Goal: Information Seeking & Learning: Find specific fact

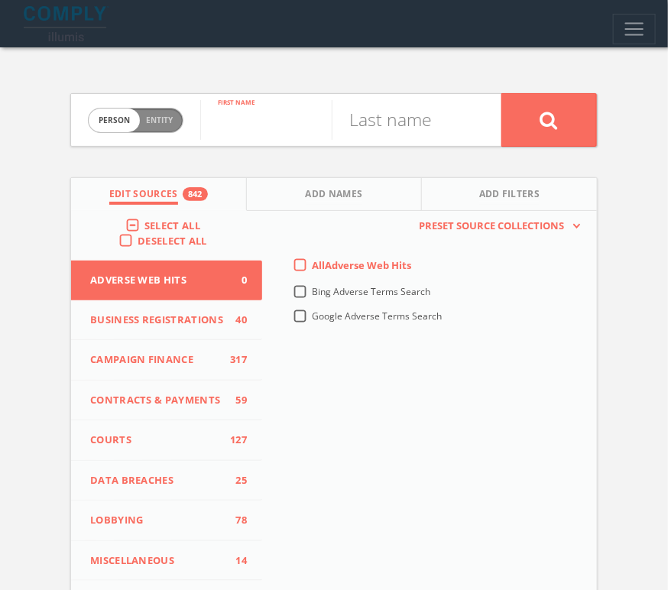
click at [250, 119] on input "text" at bounding box center [265, 120] width 131 height 40
paste input "[PERSON_NAME]"
click at [295, 125] on input "[PERSON_NAME]" at bounding box center [265, 120] width 131 height 40
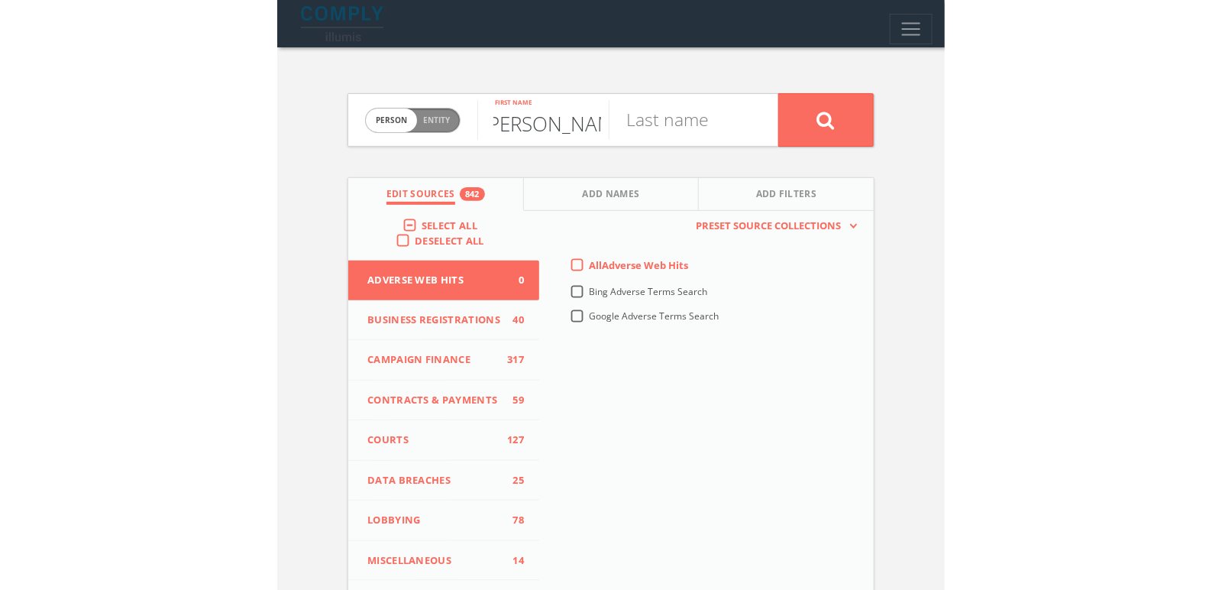
scroll to position [0, 0]
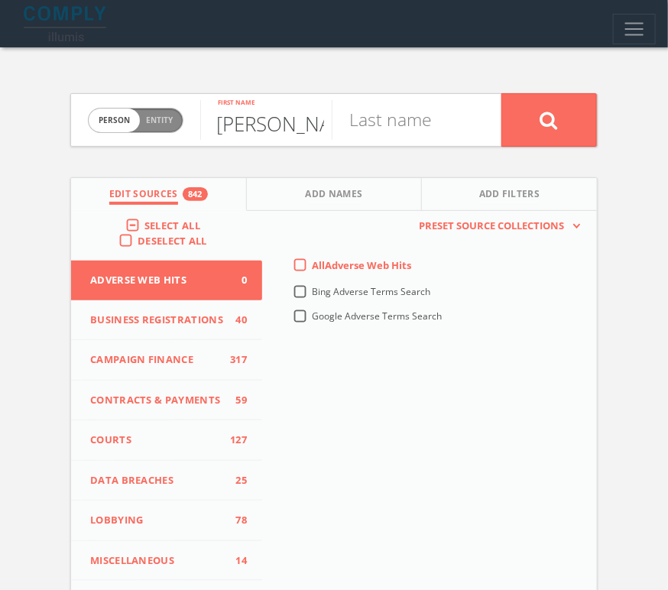
type input "[PERSON_NAME]"
click at [377, 131] on input "text" at bounding box center [397, 120] width 131 height 40
type input "v"
paste input "firestone"
type input "firestone"
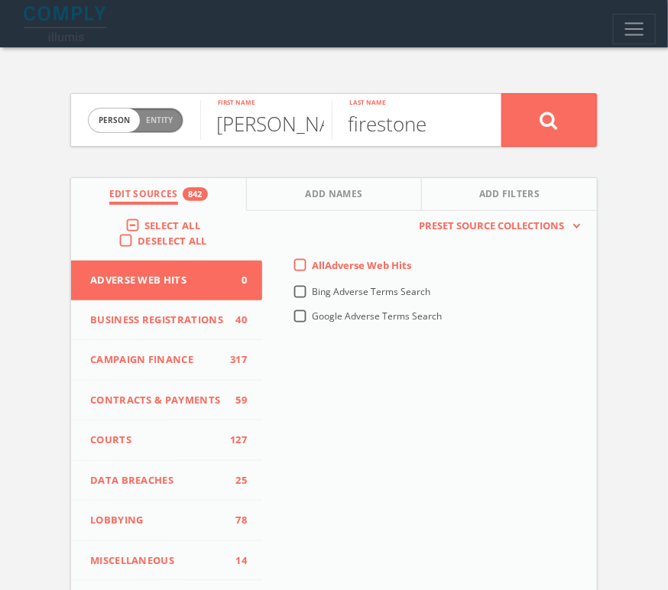
click at [138, 223] on div "Select All" at bounding box center [166, 225] width 83 height 14
click at [144, 223] on label "Select All" at bounding box center [175, 225] width 63 height 15
click at [0, 0] on input "Select All" at bounding box center [0, 0] width 0 height 0
click at [144, 223] on label "Select All" at bounding box center [175, 225] width 63 height 15
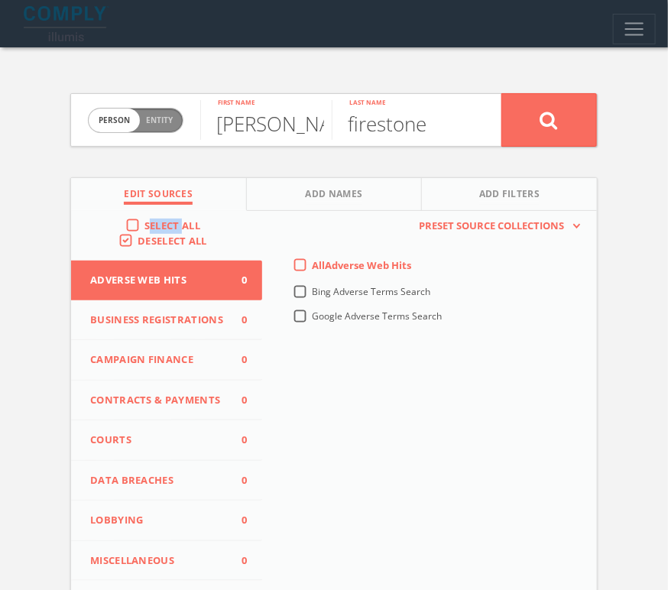
click at [0, 0] on input "Select All" at bounding box center [0, 0] width 0 height 0
click at [555, 112] on icon at bounding box center [549, 120] width 18 height 19
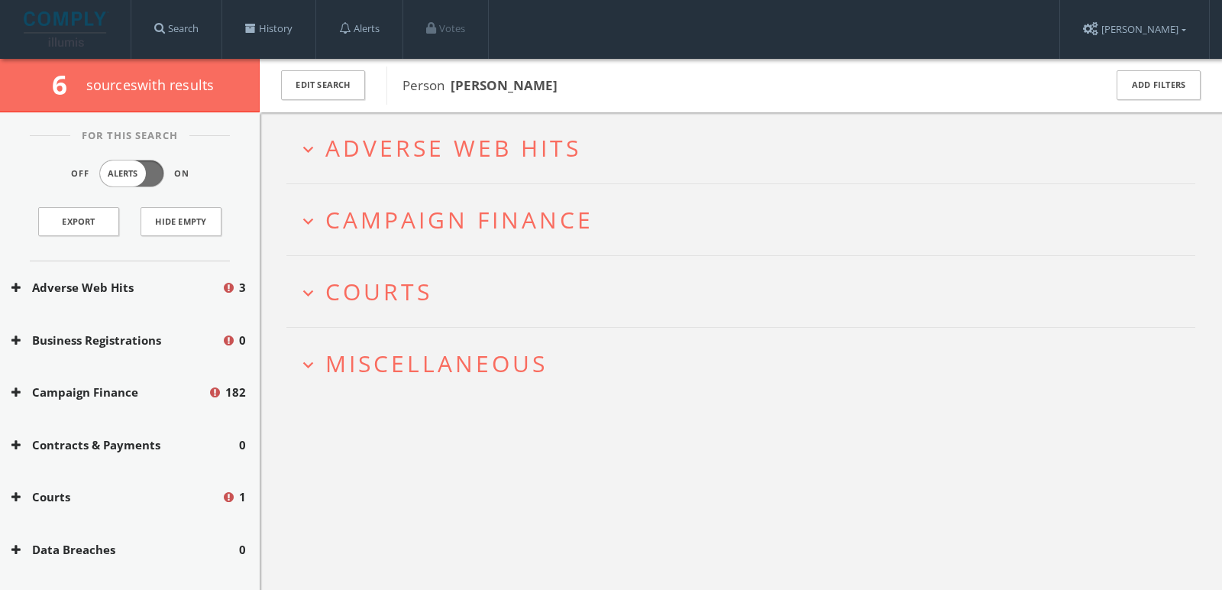
click at [624, 161] on h2 "expand_more Adverse Web Hits" at bounding box center [740, 147] width 909 height 71
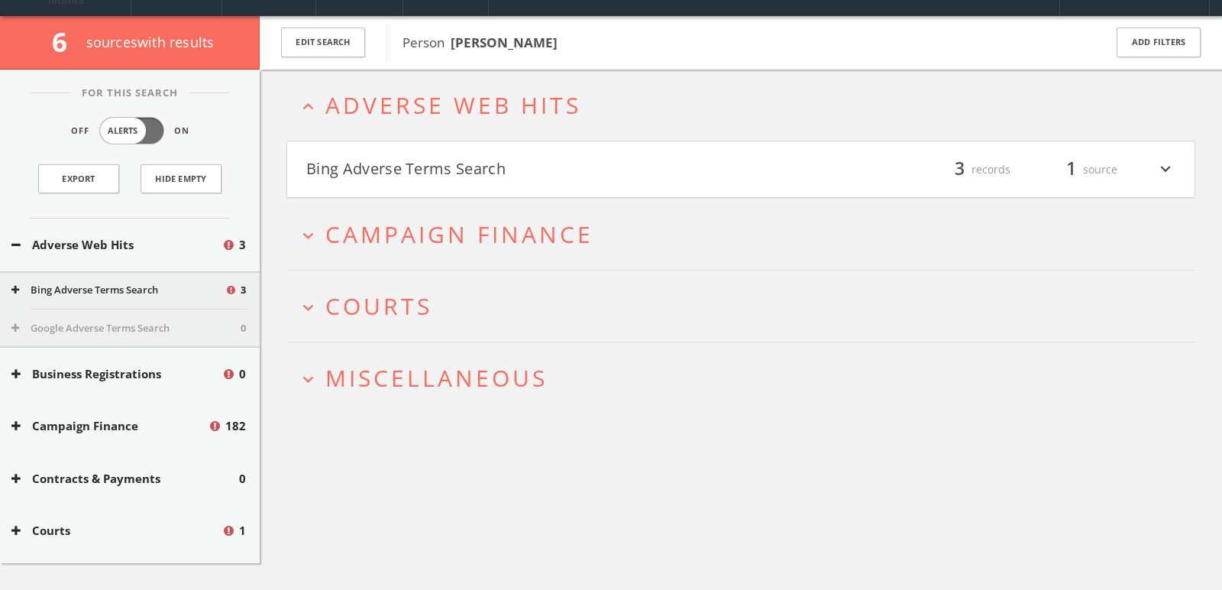
click at [581, 173] on button "Bing Adverse Terms Search" at bounding box center [523, 170] width 435 height 26
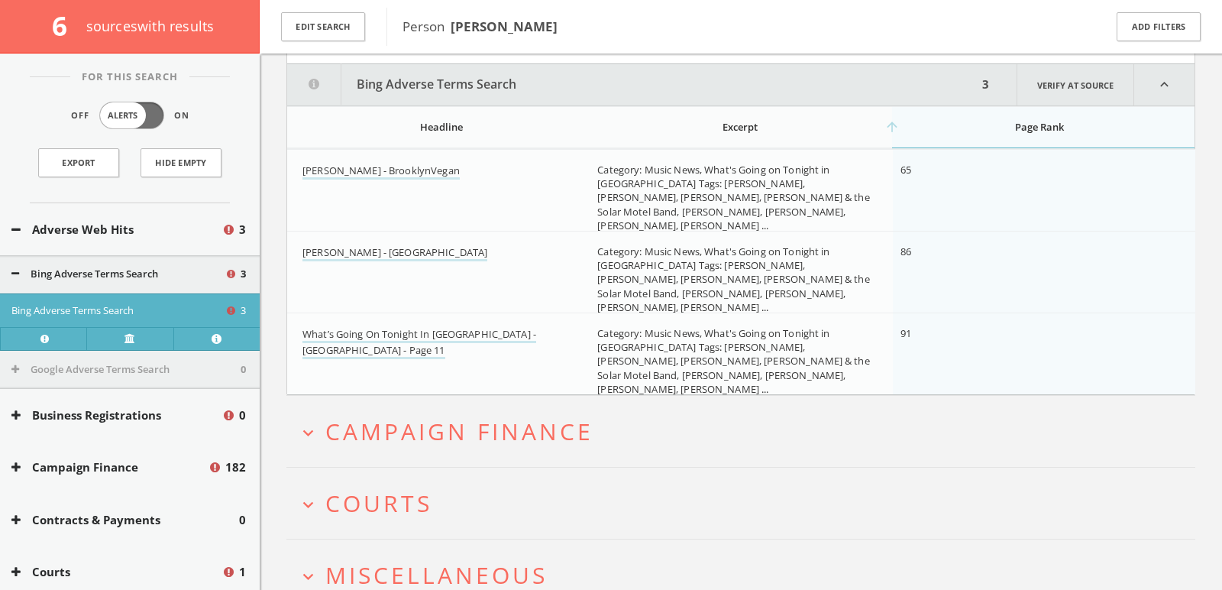
scroll to position [186, 0]
click at [444, 437] on span "Campaign Finance" at bounding box center [459, 430] width 268 height 31
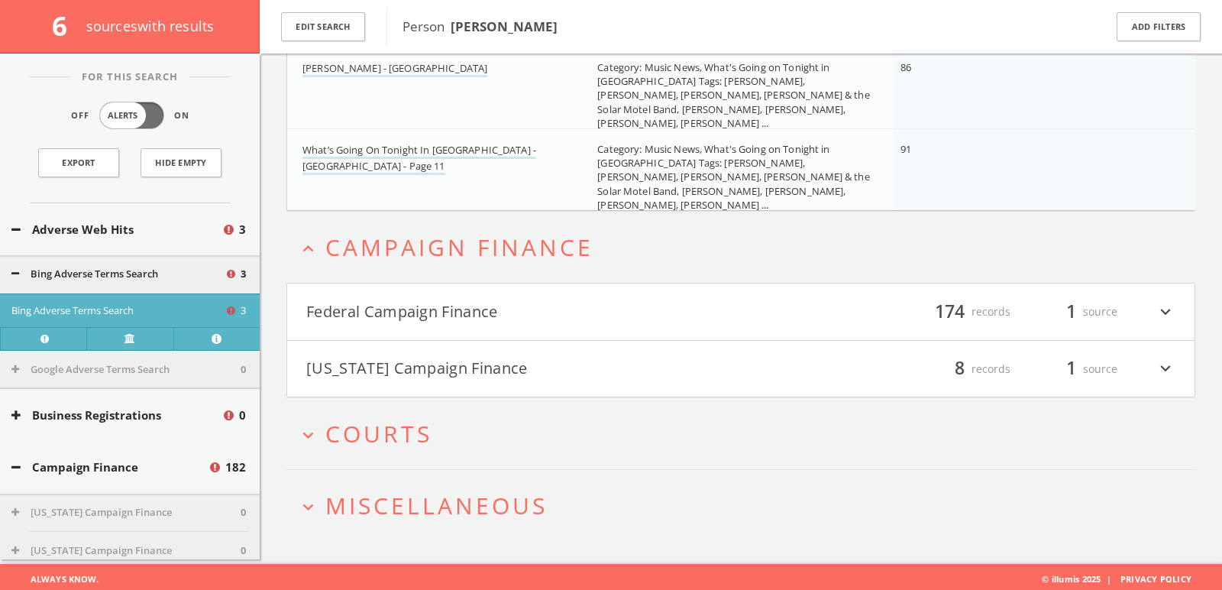
click at [429, 324] on h4 "Federal Campaign Finance filter_list 174 records 1 source expand_more" at bounding box center [741, 311] width 908 height 57
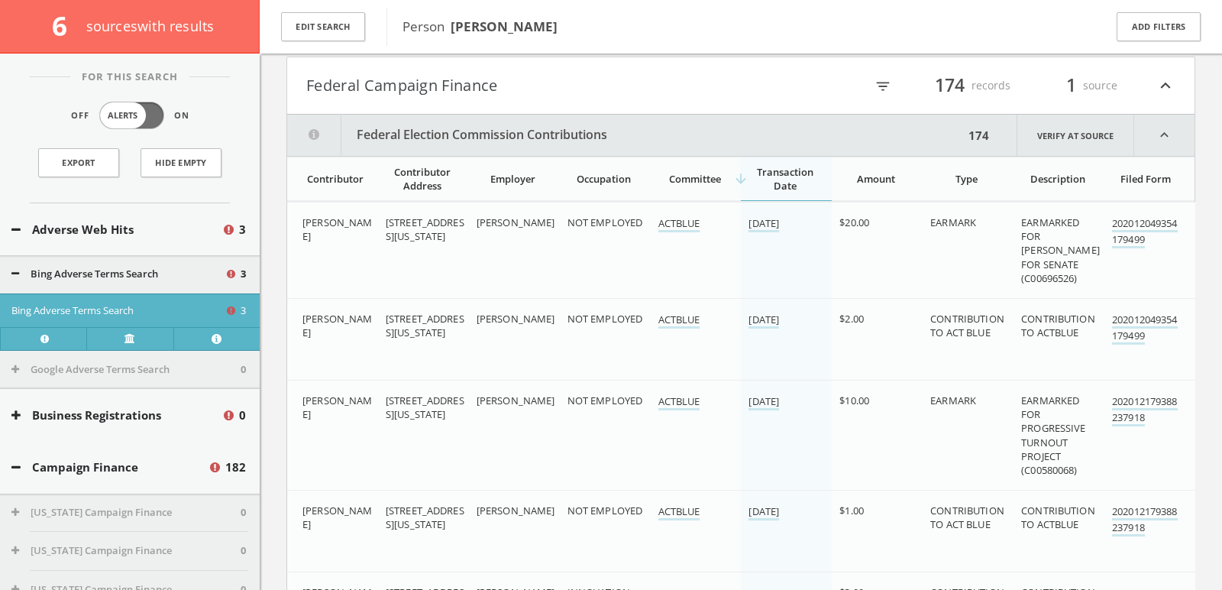
scroll to position [593, 0]
click at [667, 84] on icon "filter_list" at bounding box center [883, 88] width 17 height 17
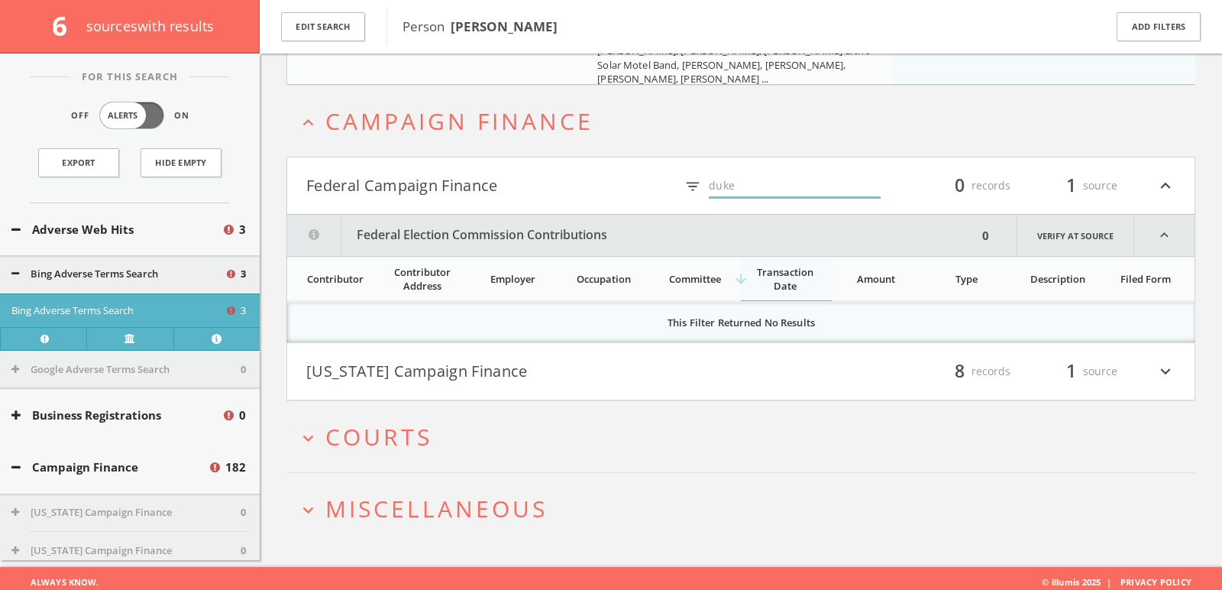
type input "duke"
click at [463, 402] on h2 "expand_more Courts" at bounding box center [740, 436] width 909 height 71
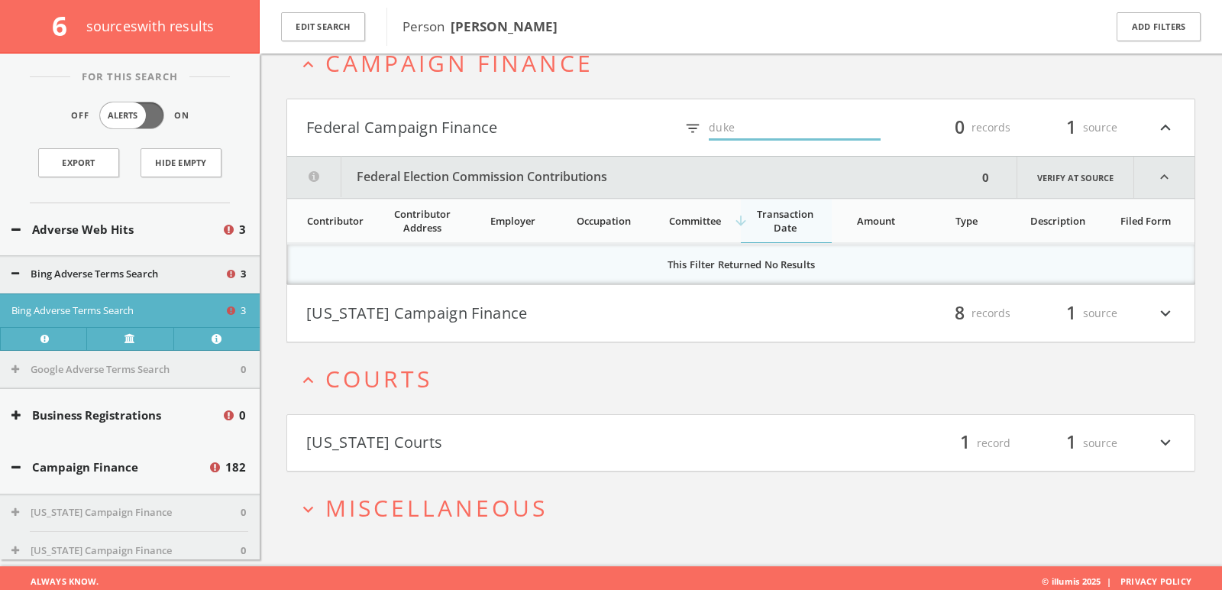
click at [463, 402] on h2 "expand_less Courts" at bounding box center [740, 378] width 909 height 71
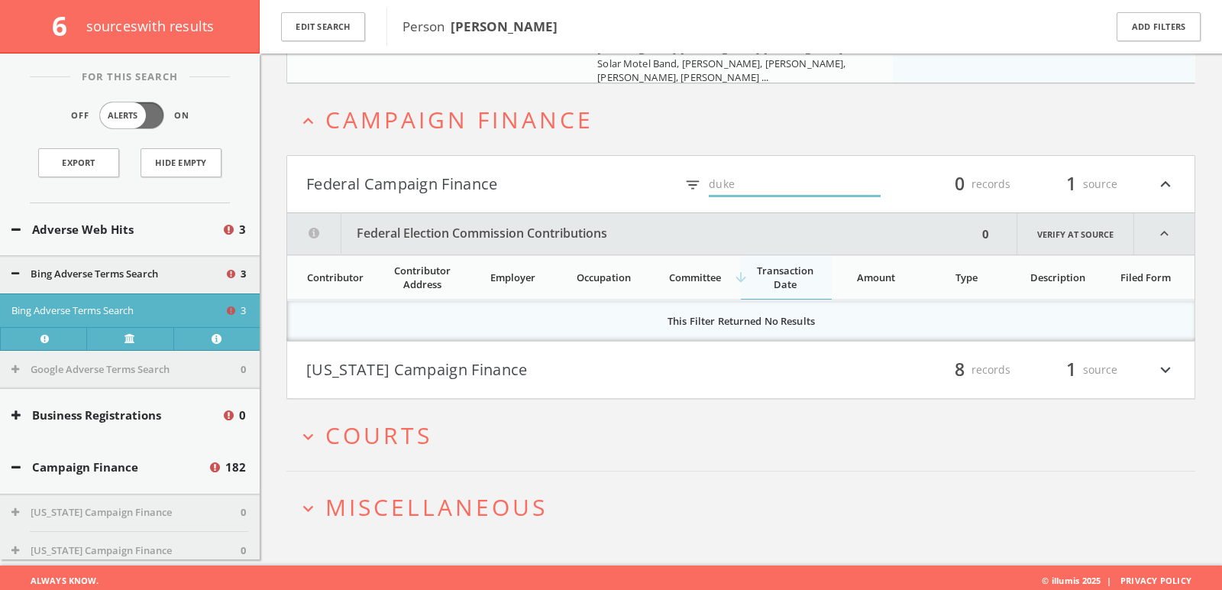
click at [465, 403] on h2 "expand_more Courts" at bounding box center [740, 435] width 909 height 71
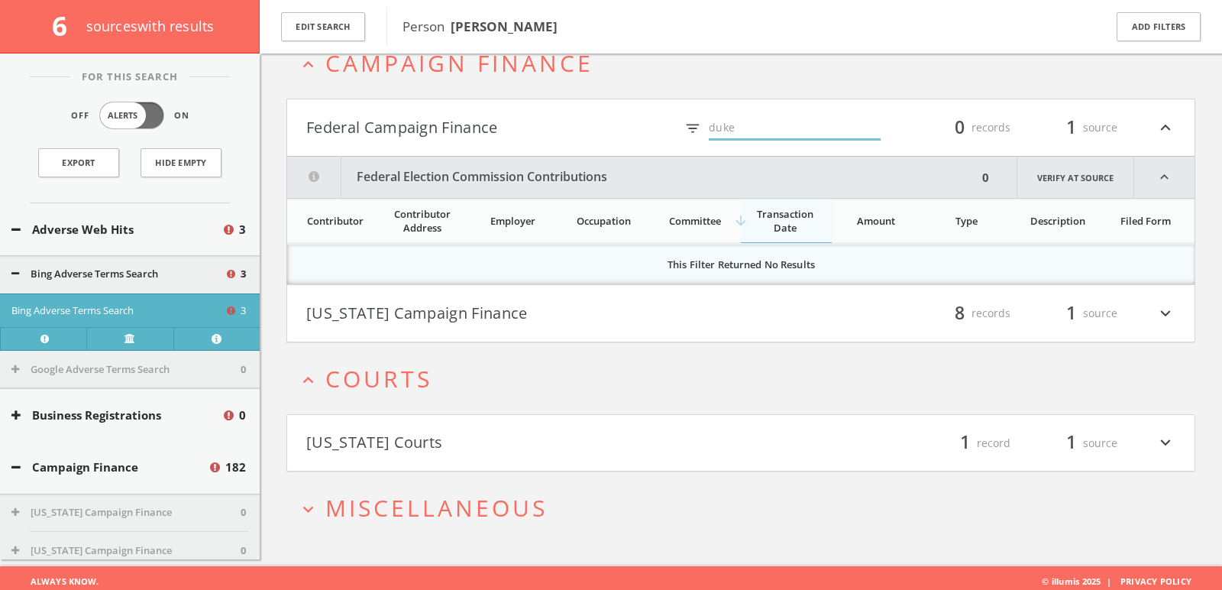
click at [440, 436] on html "Search History Alerts Votes [PERSON_NAME] Edit Profile Change Password Security…" at bounding box center [611, 22] width 1222 height 1150
click at [438, 436] on button "[US_STATE] Courts" at bounding box center [523, 443] width 435 height 26
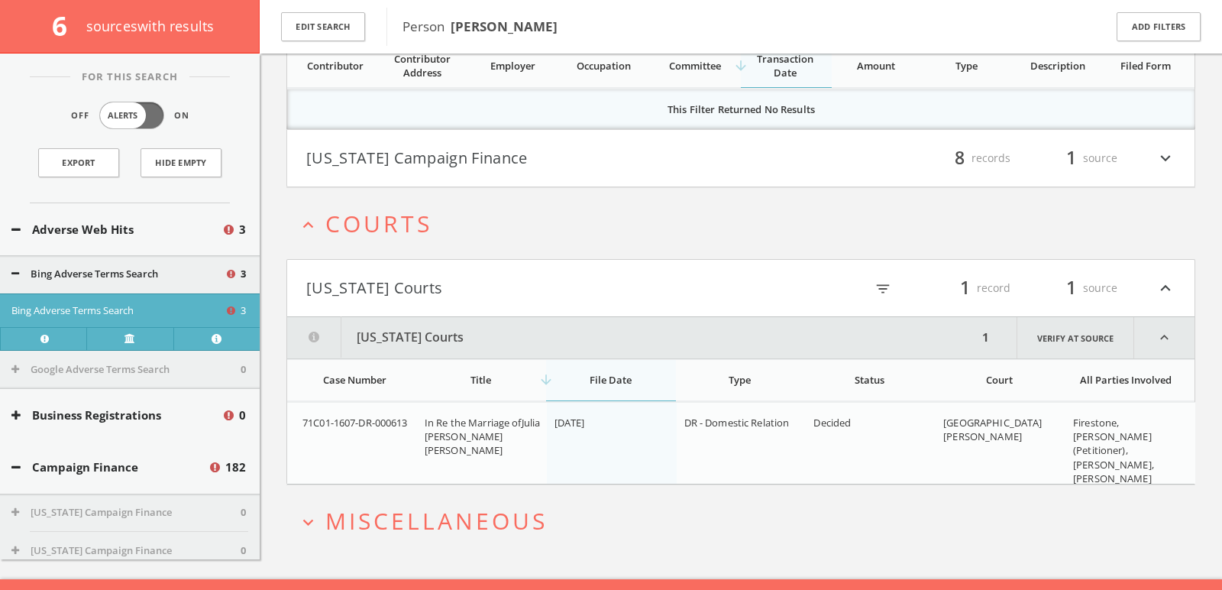
scroll to position [720, 0]
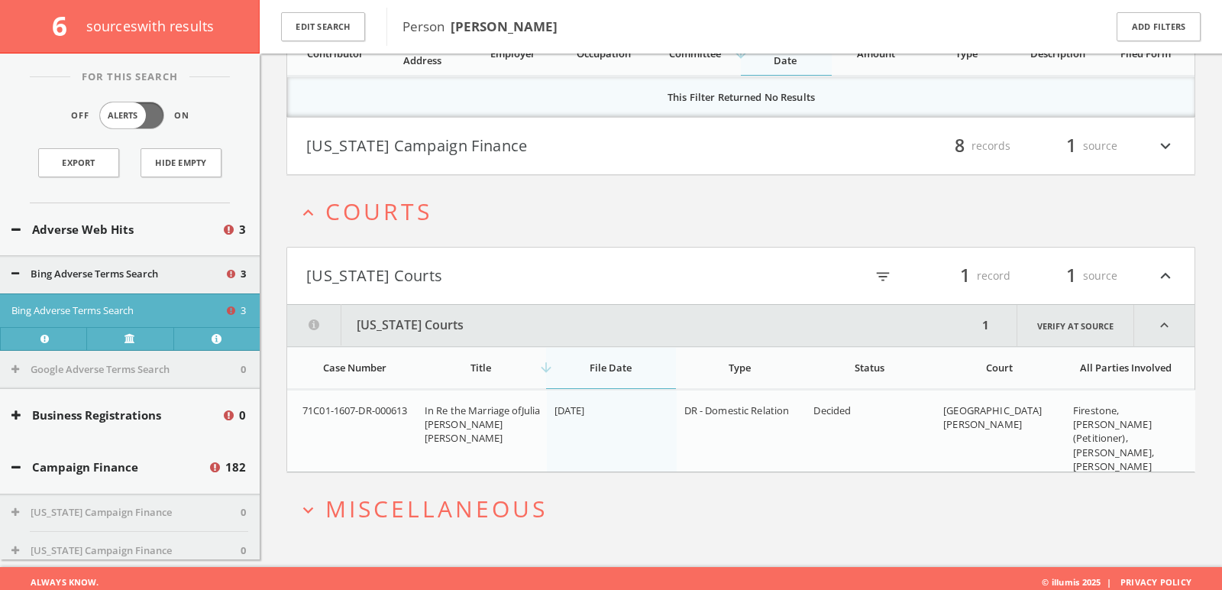
click at [422, 498] on span "Miscellaneous" at bounding box center [436, 508] width 222 height 31
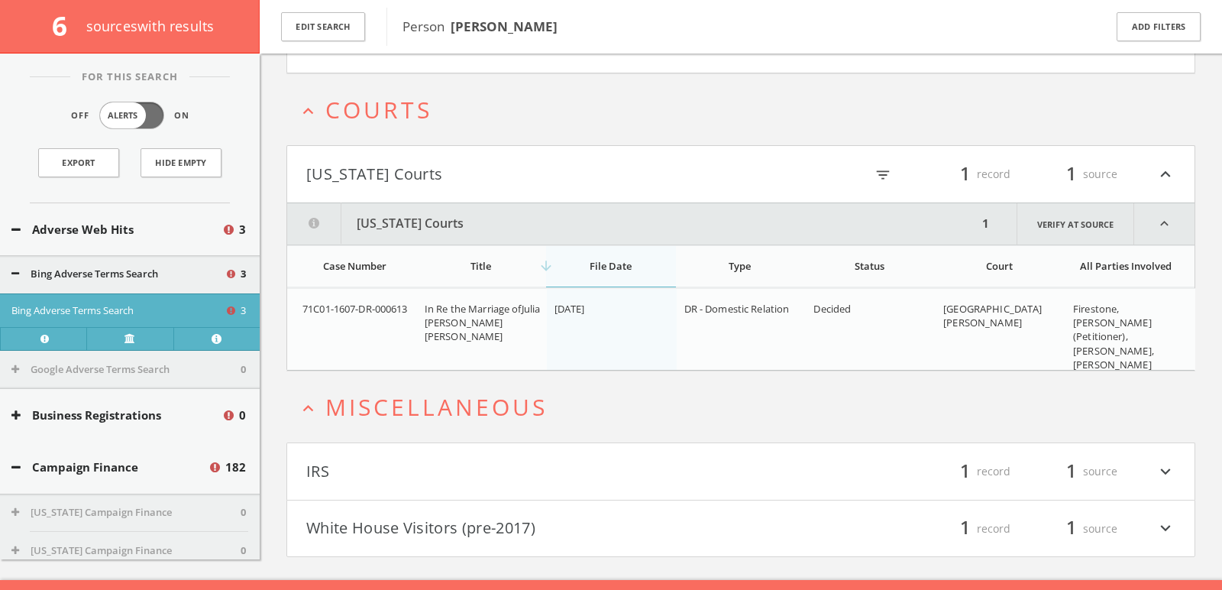
scroll to position [834, 0]
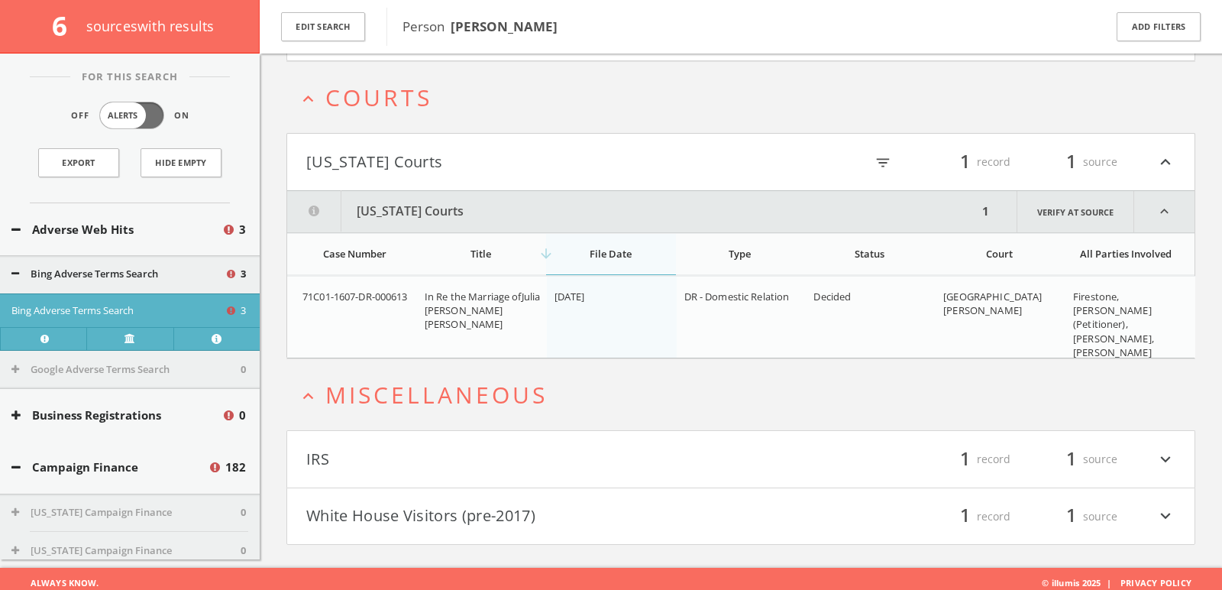
click at [419, 503] on button "White House Visitors (pre-2017)" at bounding box center [523, 516] width 435 height 26
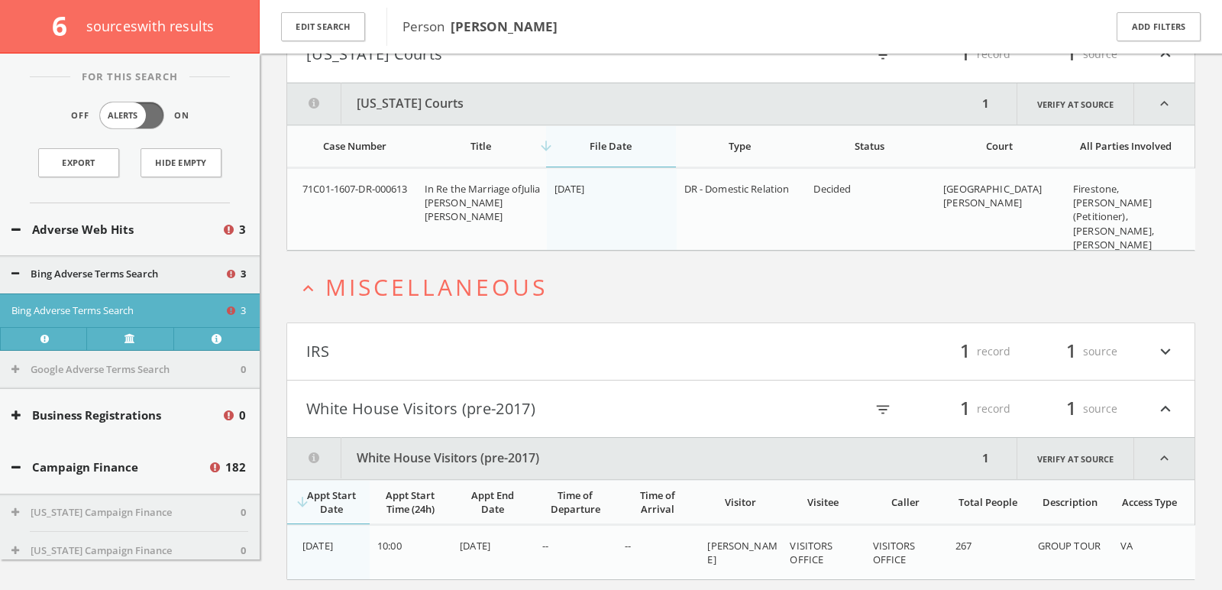
scroll to position [975, 0]
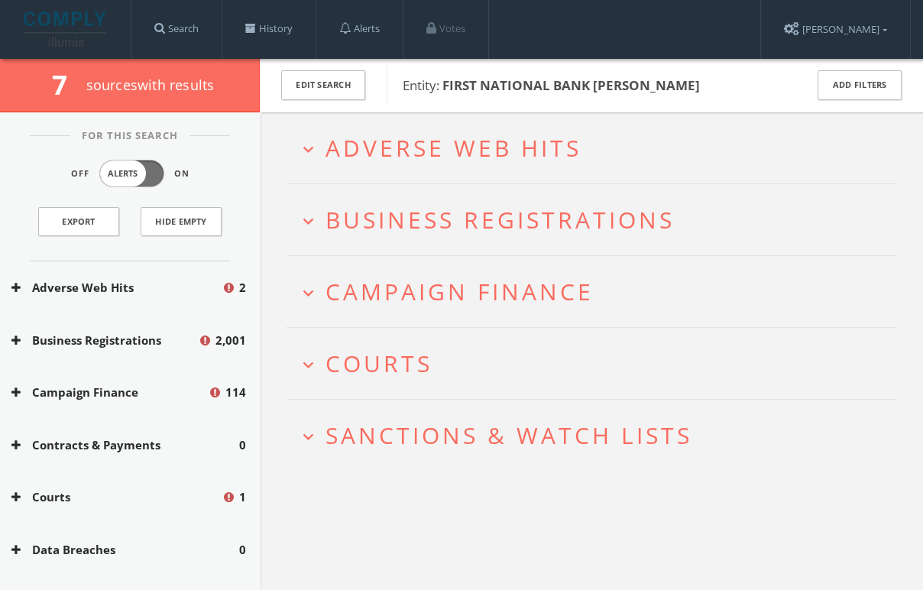
click at [424, 128] on h2 "expand_more Adverse Web Hits" at bounding box center [591, 147] width 610 height 71
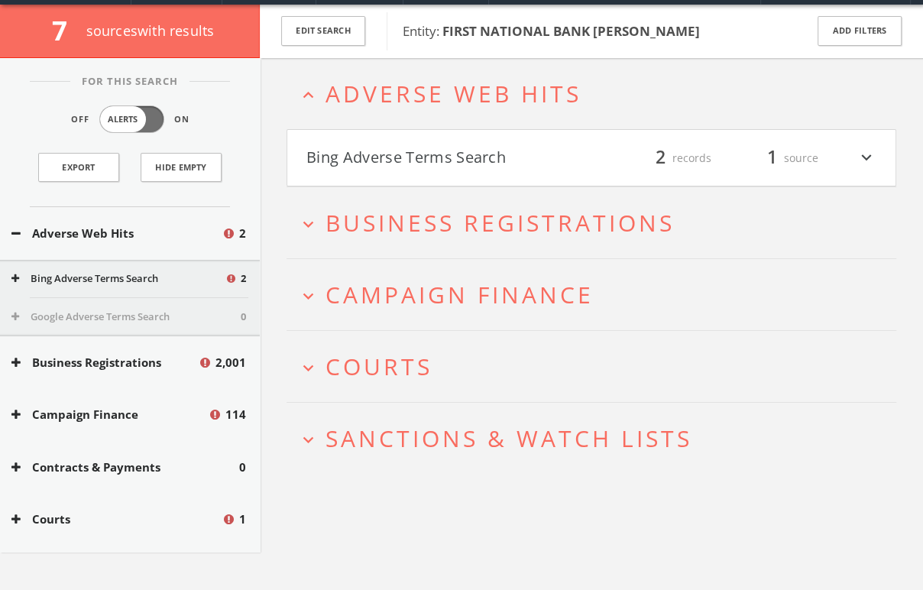
click at [425, 171] on h4 "Bing Adverse Terms Search filter_list 2 records 1 source expand_more" at bounding box center [591, 158] width 608 height 57
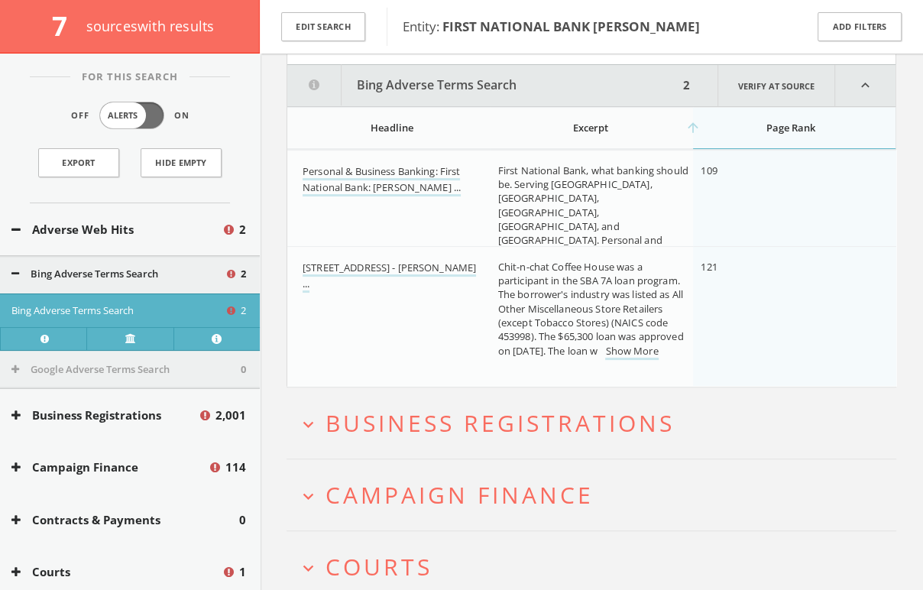
scroll to position [186, 0]
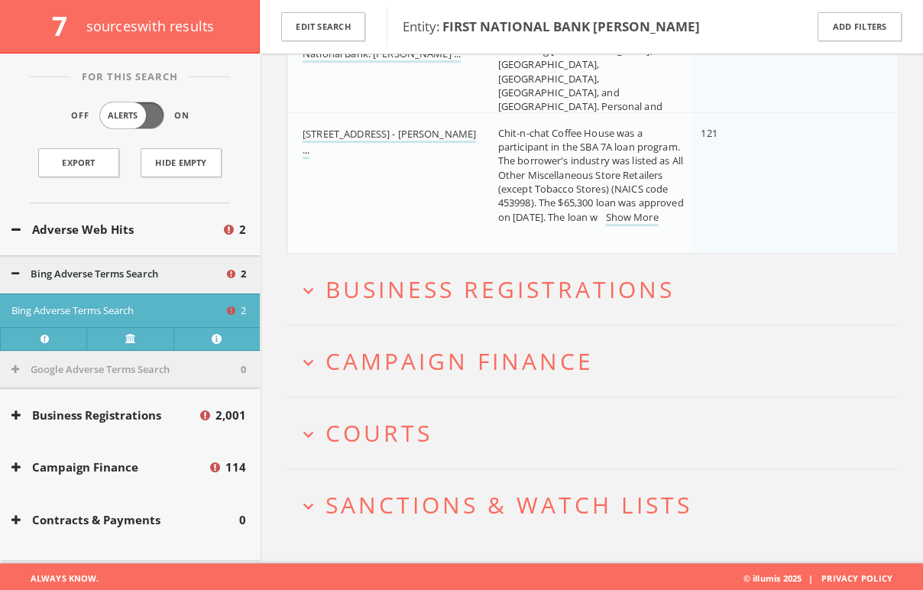
click at [423, 425] on span "Courts" at bounding box center [378, 432] width 107 height 31
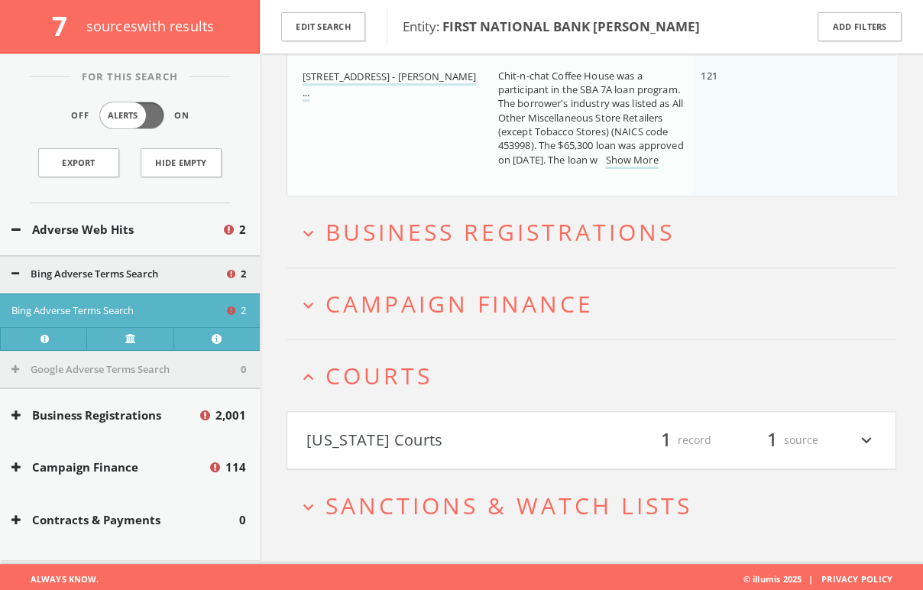
click at [406, 418] on h4 "[US_STATE] Courts filter_list 1 record 1 source expand_more" at bounding box center [591, 440] width 608 height 57
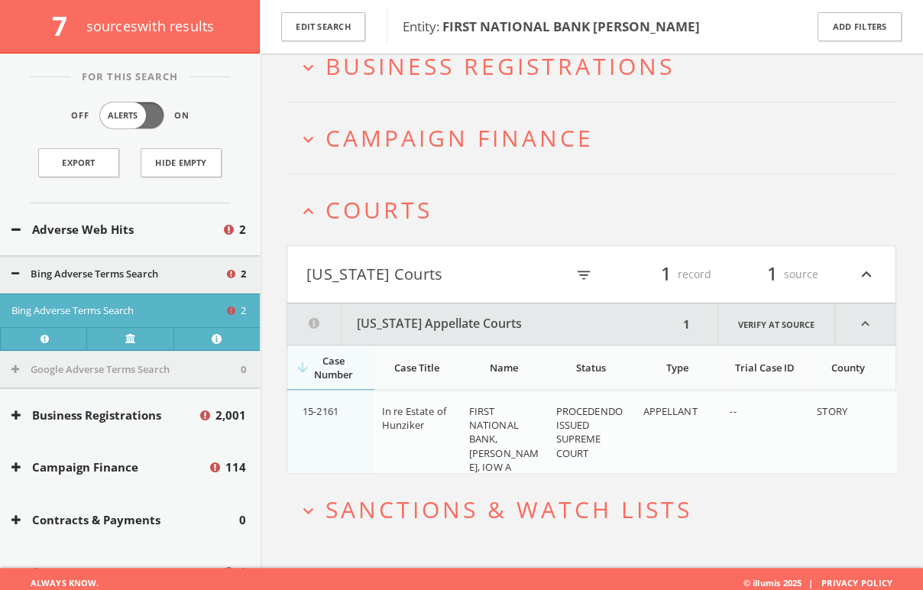
scroll to position [543, 0]
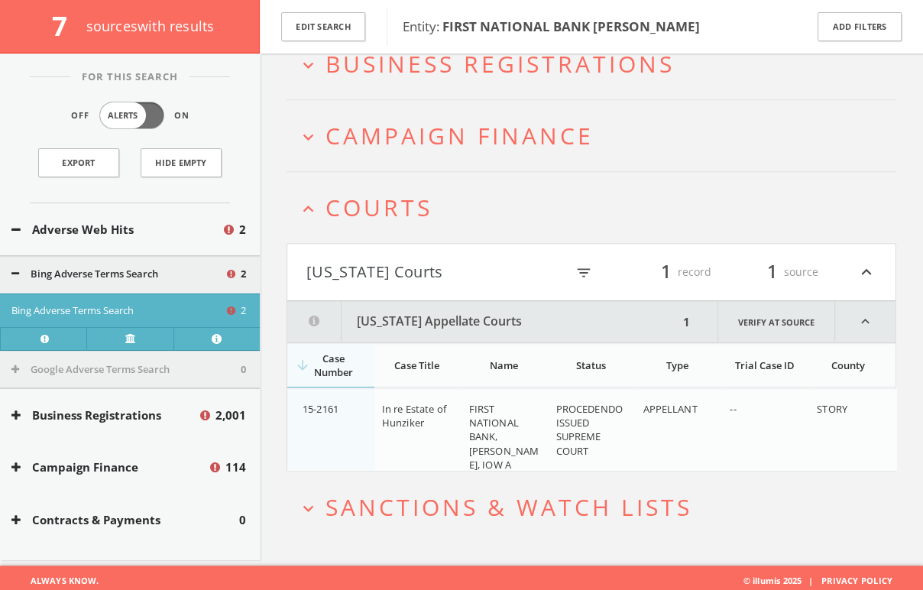
click at [407, 491] on span "Sanctions & Watch Lists" at bounding box center [508, 506] width 367 height 31
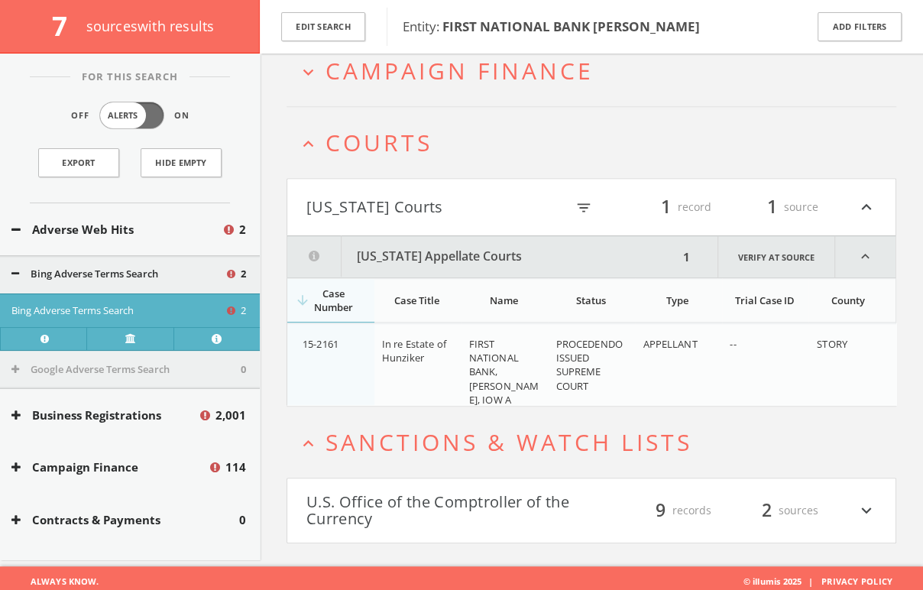
click at [407, 493] on button "U.S. Office of the Comptroller of the Currency" at bounding box center [448, 510] width 285 height 34
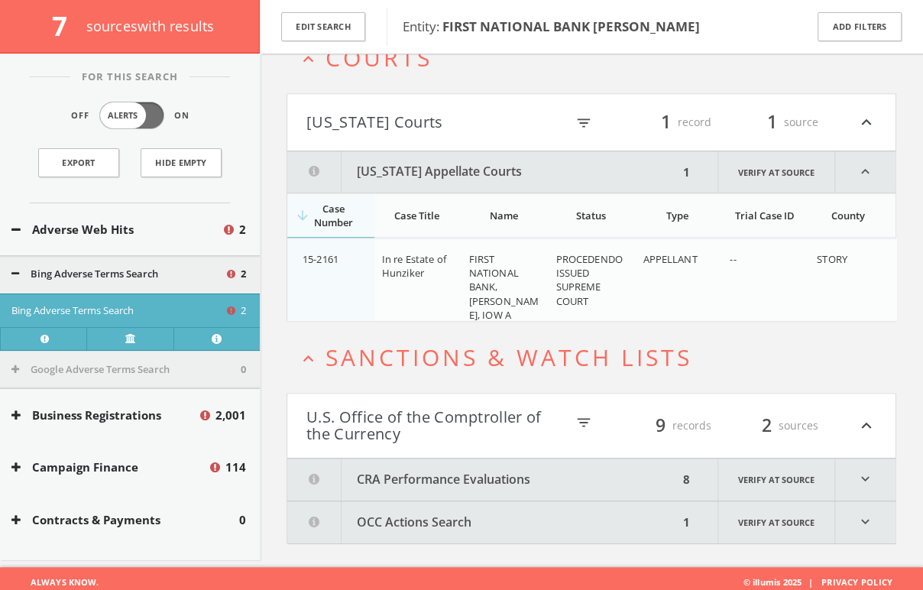
click at [407, 490] on button "CRA Performance Evaluations" at bounding box center [482, 479] width 391 height 42
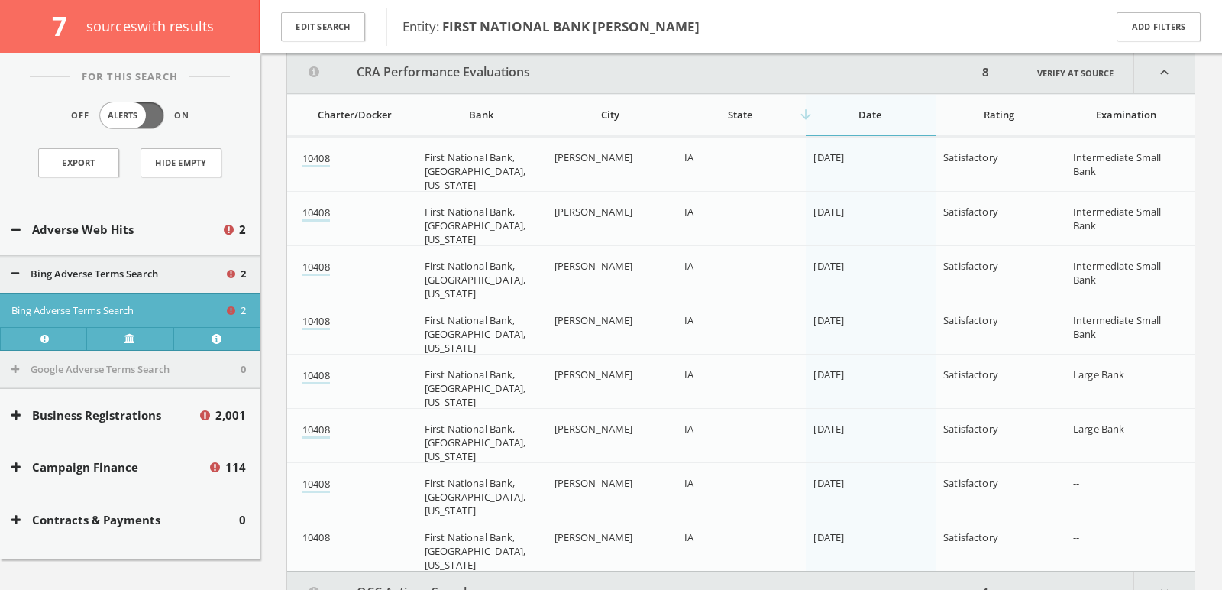
scroll to position [1063, 0]
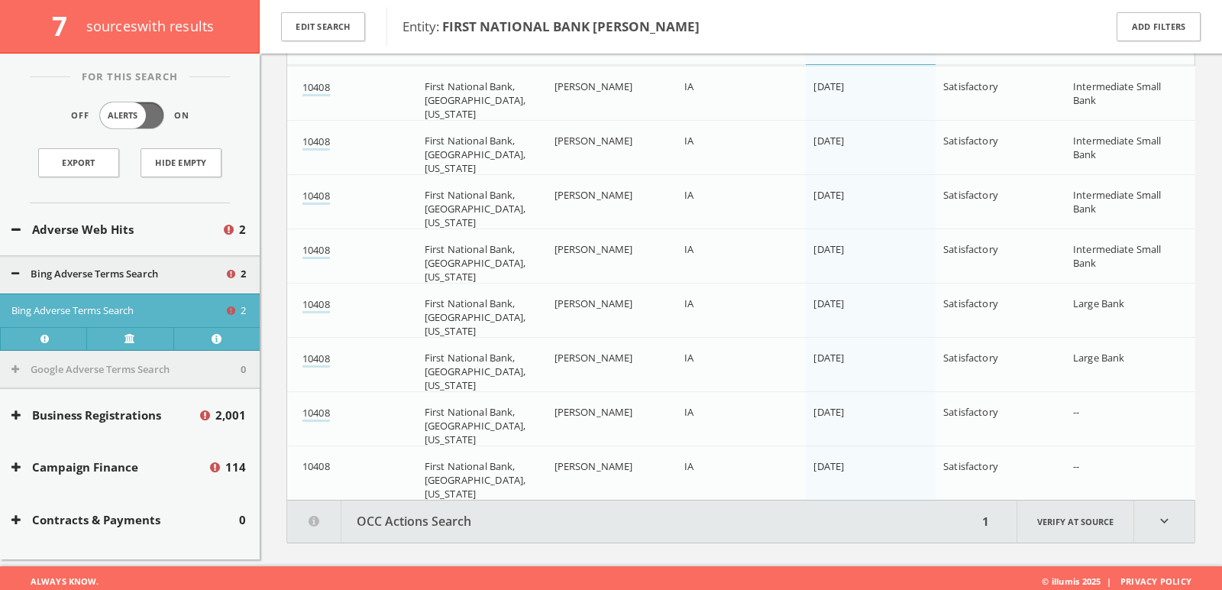
click at [642, 508] on button "OCC Actions Search" at bounding box center [632, 521] width 691 height 42
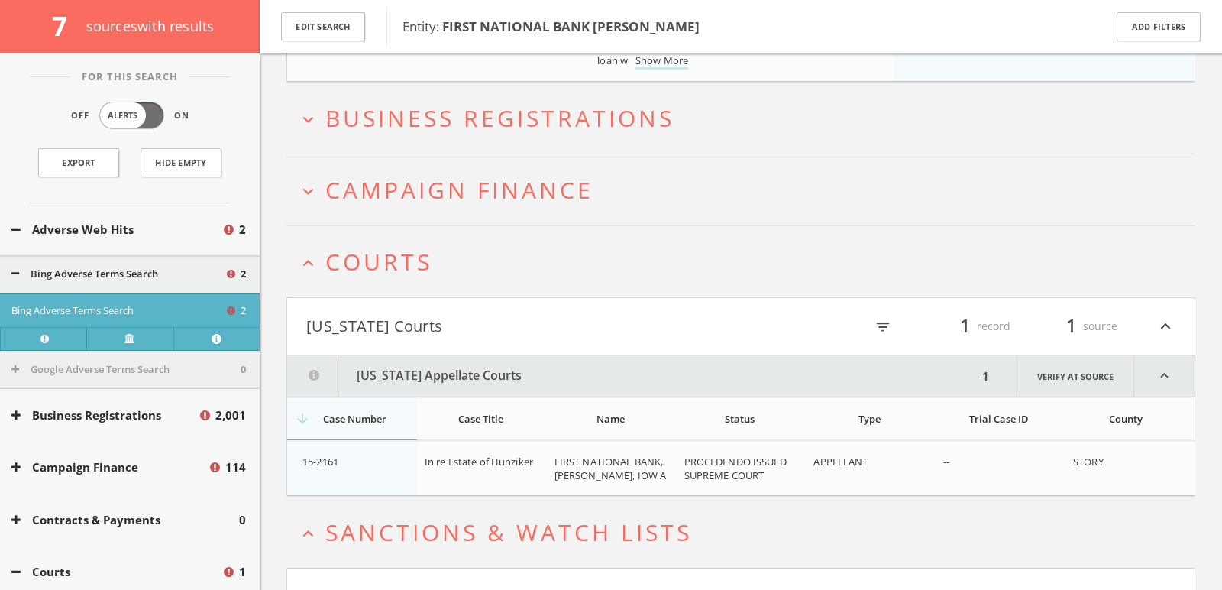
scroll to position [597, 0]
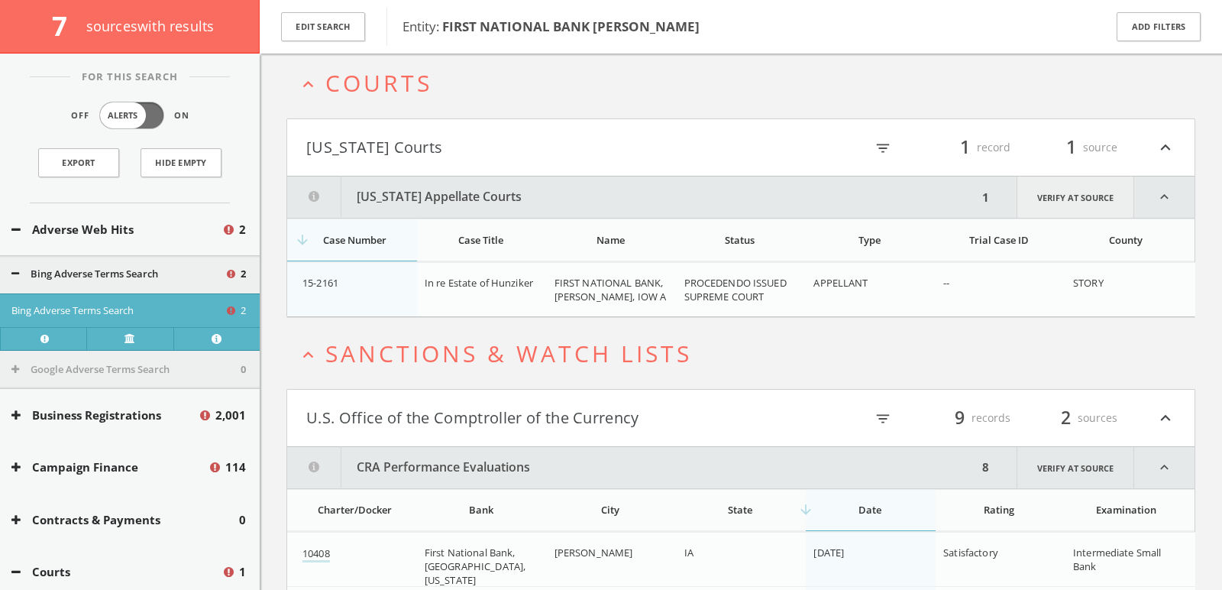
click at [922, 189] on link "Verify at source" at bounding box center [1076, 196] width 118 height 41
drag, startPoint x: 350, startPoint y: 277, endPoint x: 304, endPoint y: 273, distance: 46.1
click at [304, 276] on div "15-2161" at bounding box center [358, 283] width 110 height 14
copy span "15-2161"
drag, startPoint x: 556, startPoint y: 277, endPoint x: 576, endPoint y: 283, distance: 21.0
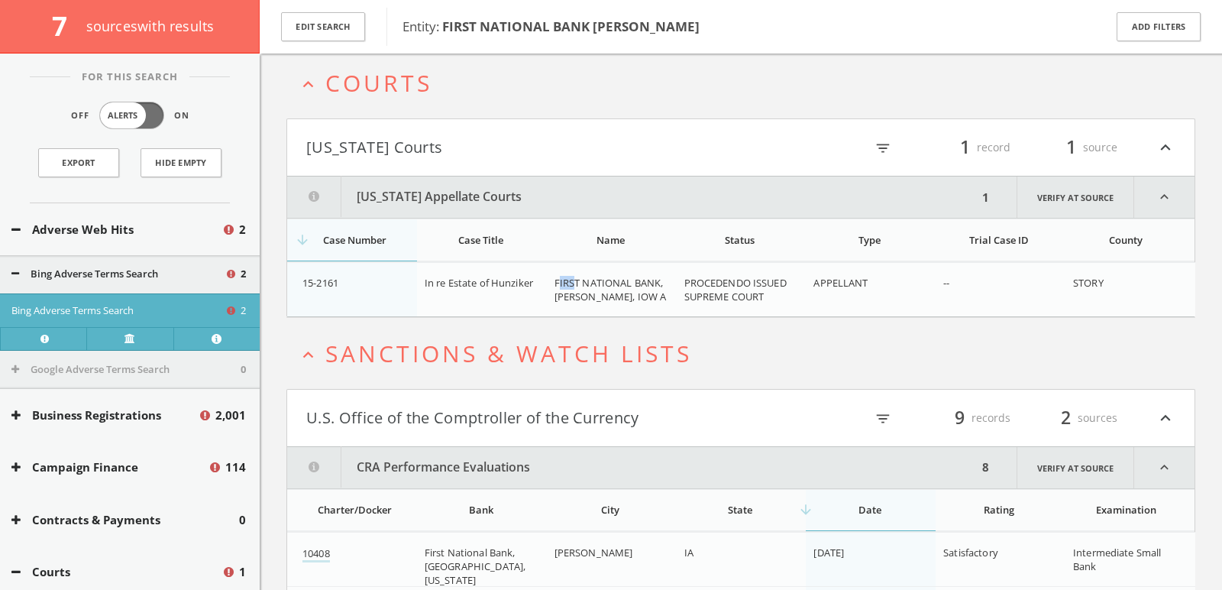
click at [576, 283] on span "FIRST NATIONAL BANK, AMES, IOW A" at bounding box center [611, 290] width 112 height 28
click at [540, 283] on div "In re Estate of Hunziker" at bounding box center [484, 283] width 118 height 14
drag, startPoint x: 551, startPoint y: 275, endPoint x: 658, endPoint y: 275, distance: 107.7
click at [658, 275] on td "FIRST NATIONAL BANK, AMES, IOW A" at bounding box center [612, 289] width 130 height 54
copy span "FIRST NATIONAL BANK"
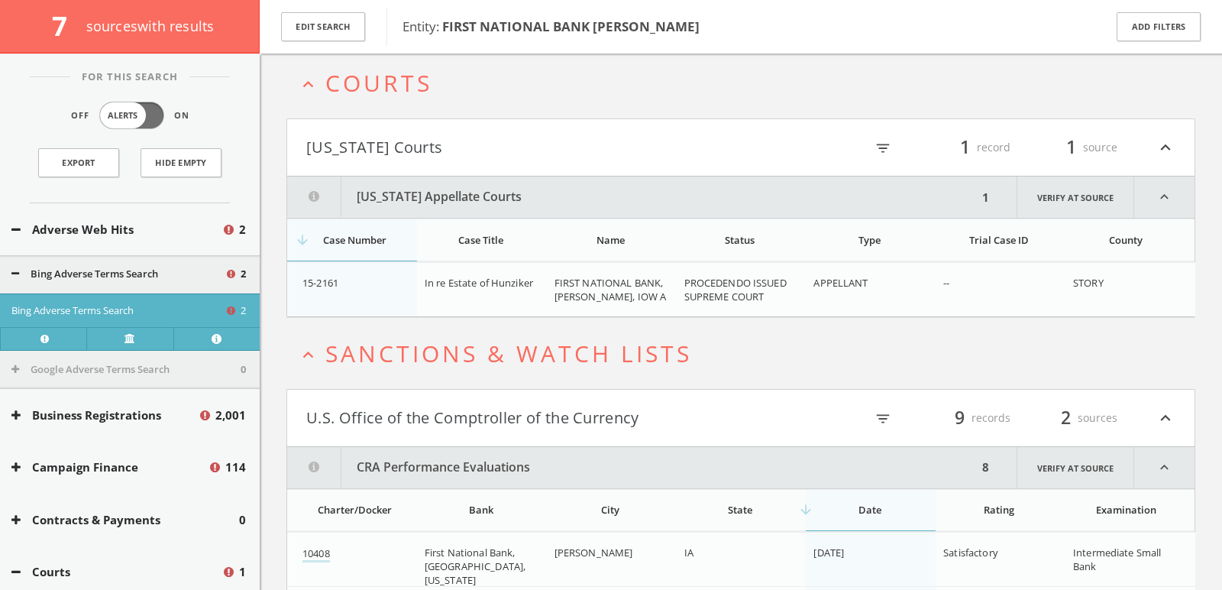
click at [707, 265] on td "PROCEDENDO ISSUED SUPREME COURT" at bounding box center [742, 289] width 130 height 54
click at [503, 277] on span "In re Estate of Hunziker" at bounding box center [479, 283] width 108 height 14
copy span "Hunziker"
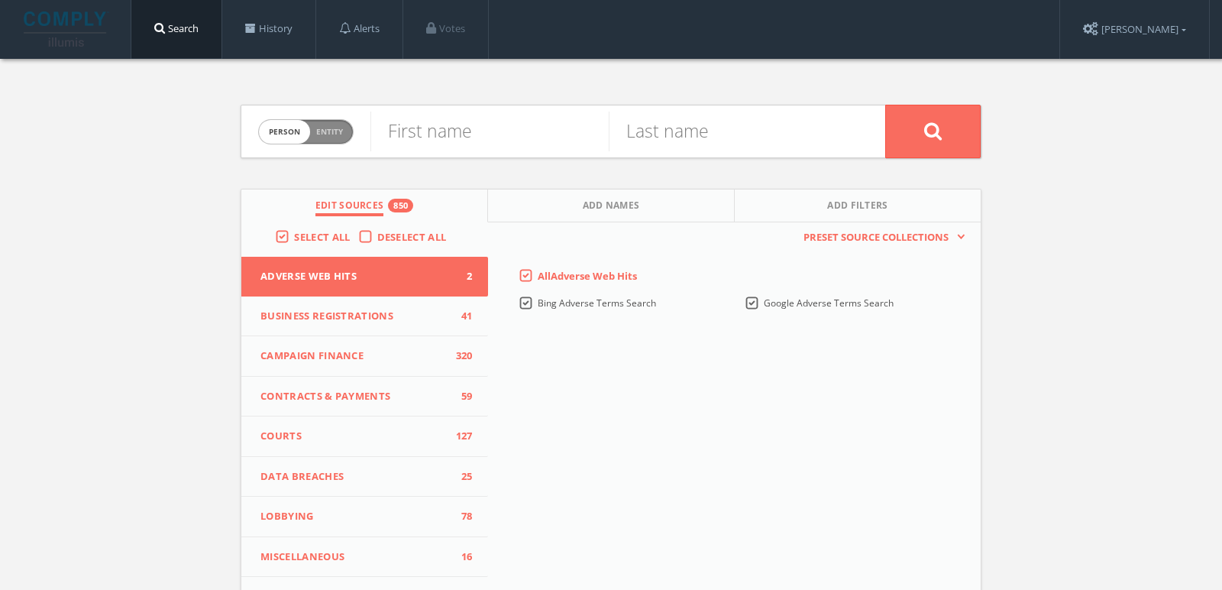
click at [327, 118] on div "Person Entity person" at bounding box center [305, 131] width 95 height 53
click at [309, 129] on span "Person Entity" at bounding box center [306, 132] width 94 height 24
checkbox input "true"
click at [452, 129] on input "text" at bounding box center [628, 132] width 515 height 40
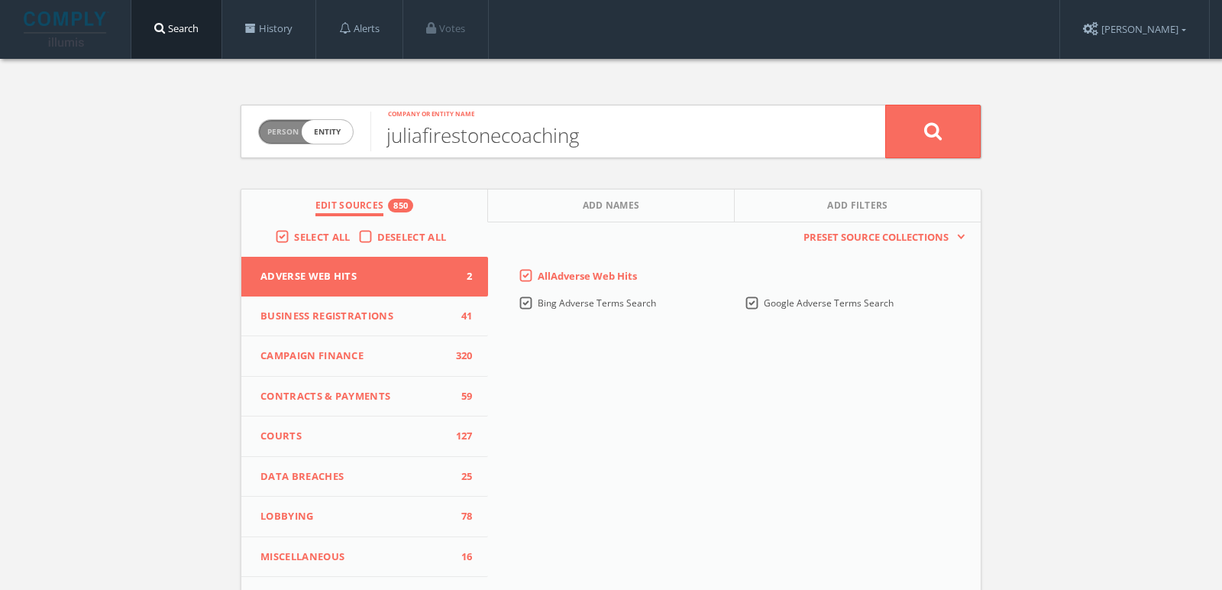
click at [421, 138] on input "juliafirestonecoaching" at bounding box center [628, 132] width 515 height 40
click at [508, 135] on input "julia firestonecoaching" at bounding box center [628, 132] width 515 height 40
type input "julia firestone coaching"
click at [909, 119] on button at bounding box center [932, 131] width 95 height 53
click at [280, 134] on span "person" at bounding box center [284, 132] width 51 height 24
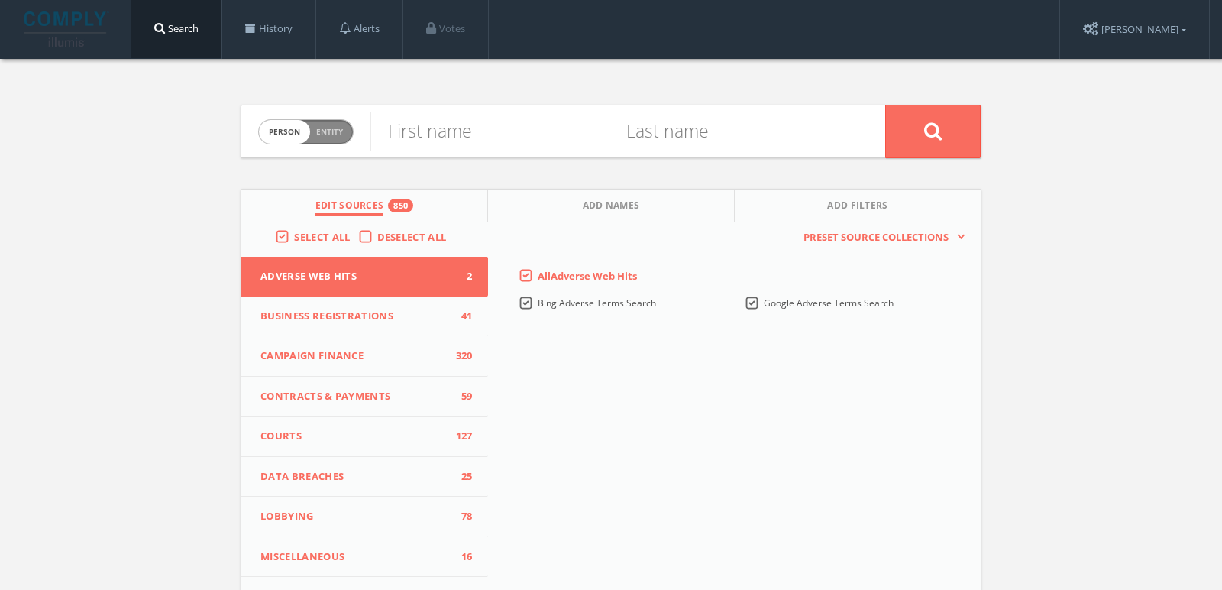
checkbox input "true"
click at [419, 139] on input "text" at bounding box center [628, 132] width 515 height 40
paste input "ExponentialChangemakers"
type input "ExponentialChangemakers"
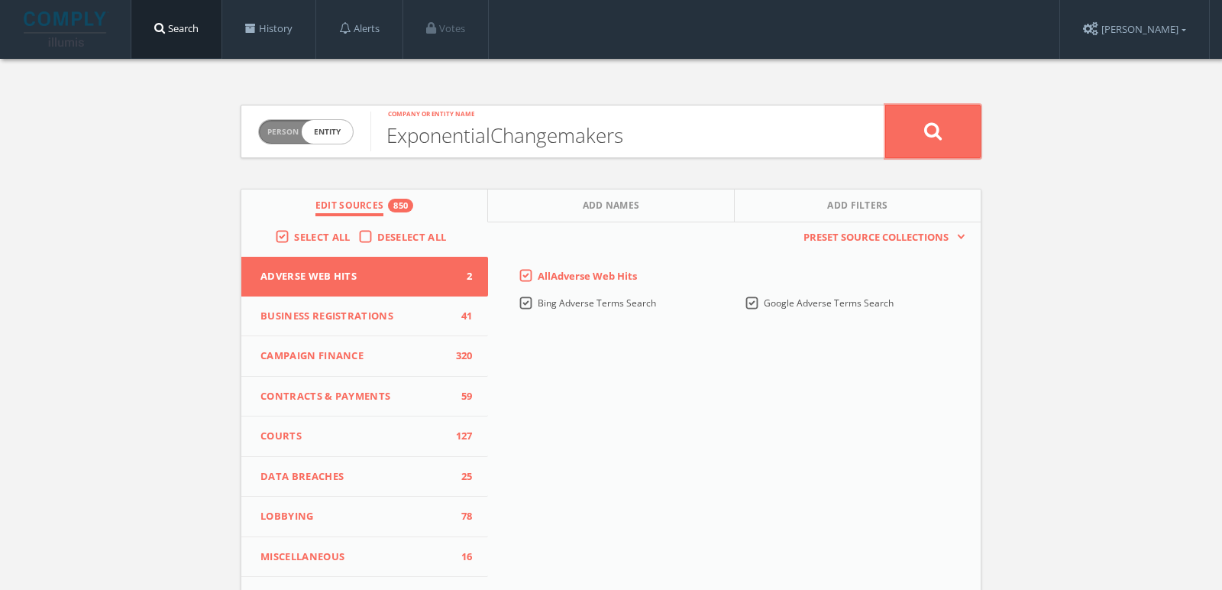
click at [934, 138] on icon at bounding box center [933, 130] width 18 height 19
